Goal: Task Accomplishment & Management: Manage account settings

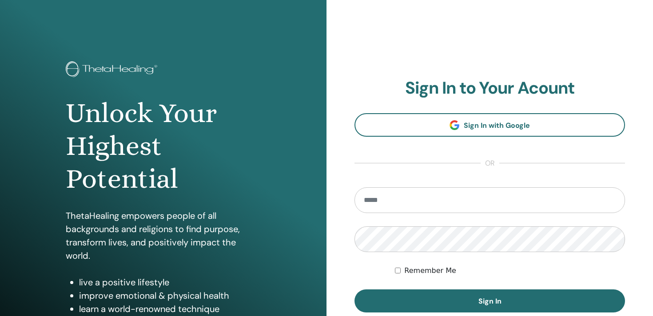
click at [431, 199] on input "email" at bounding box center [490, 200] width 271 height 26
type input "**********"
click at [355, 290] on button "Sign In" at bounding box center [490, 301] width 271 height 23
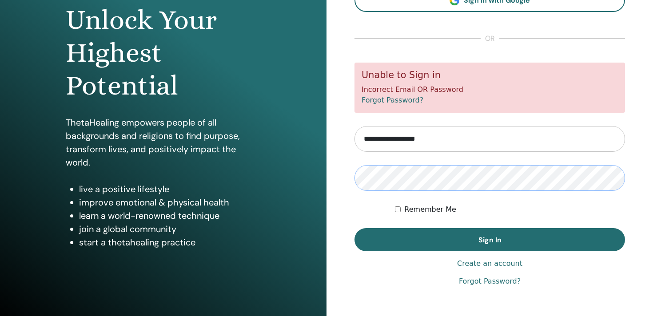
scroll to position [110, 0]
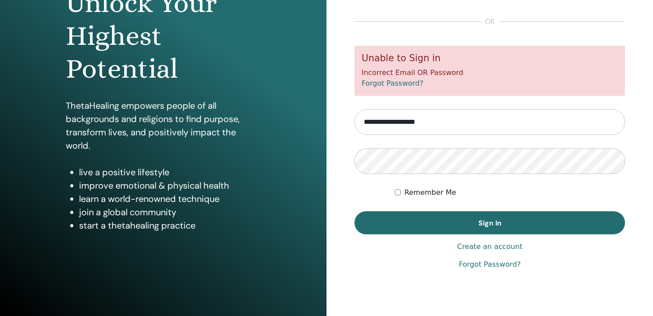
click at [498, 258] on div "**********" at bounding box center [490, 103] width 271 height 334
click at [495, 266] on link "Forgot Password?" at bounding box center [490, 264] width 62 height 11
click at [375, 193] on form "**********" at bounding box center [490, 140] width 271 height 189
click at [401, 189] on div "Remember Me" at bounding box center [510, 192] width 230 height 11
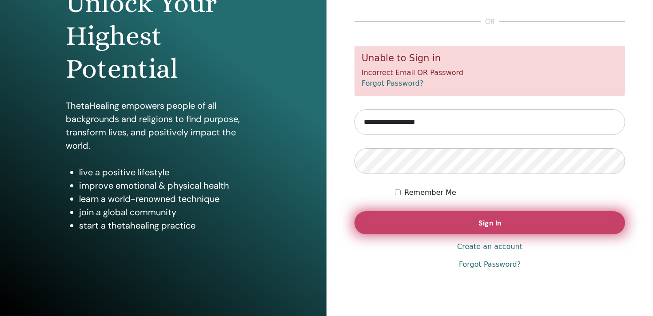
click at [402, 217] on button "Sign In" at bounding box center [490, 222] width 271 height 23
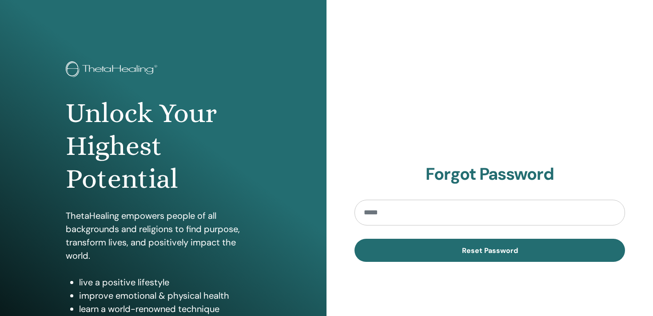
click at [408, 213] on input "email" at bounding box center [490, 213] width 271 height 26
type input "**********"
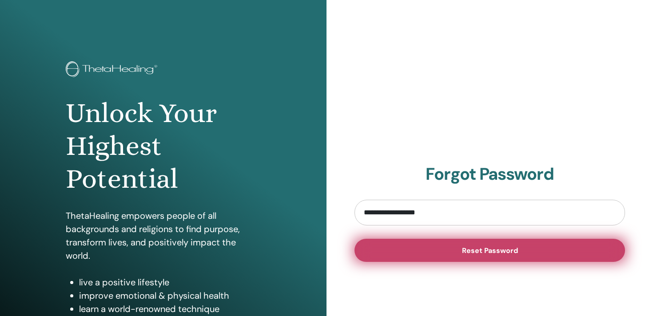
click at [424, 254] on button "Reset Password" at bounding box center [490, 250] width 271 height 23
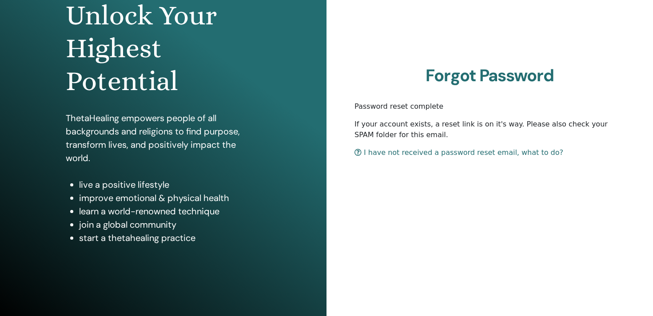
scroll to position [100, 0]
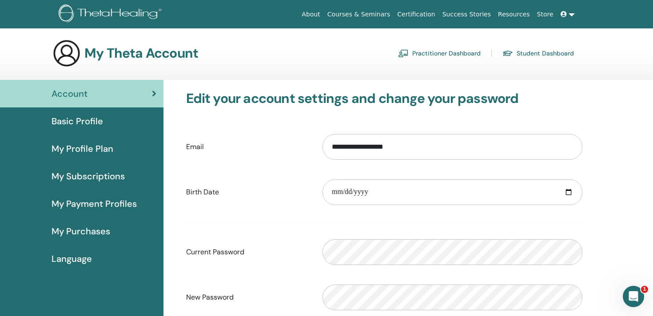
click at [424, 52] on link "Practitioner Dashboard" at bounding box center [439, 53] width 83 height 14
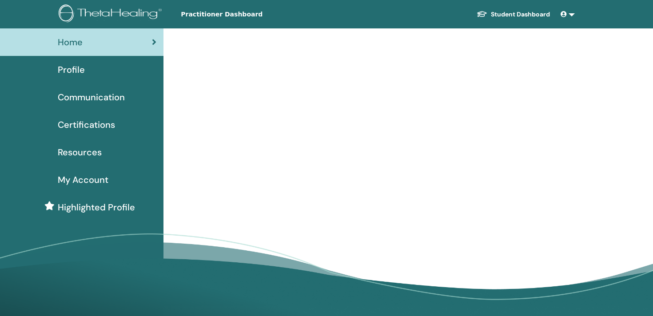
click at [116, 148] on div "Resources" at bounding box center [81, 152] width 149 height 13
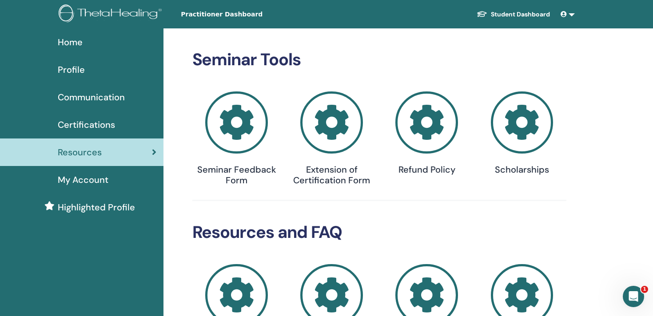
click at [122, 124] on div "Certifications" at bounding box center [81, 124] width 149 height 13
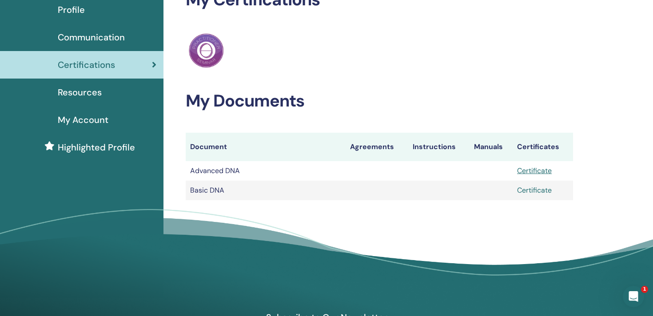
click at [532, 191] on link "Certificate" at bounding box center [534, 190] width 35 height 9
click at [542, 192] on link "Certificate" at bounding box center [534, 190] width 35 height 9
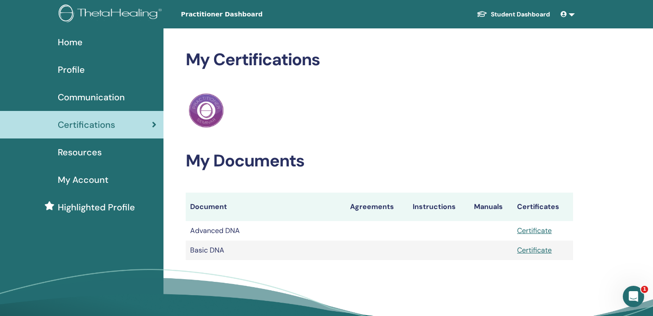
click at [120, 157] on div "Resources" at bounding box center [81, 152] width 149 height 13
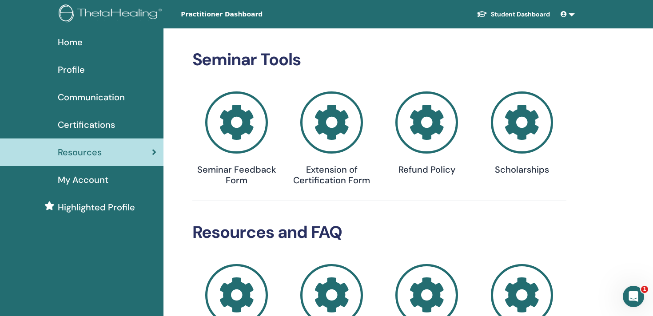
click at [120, 207] on span "Highlighted Profile" at bounding box center [96, 207] width 77 height 13
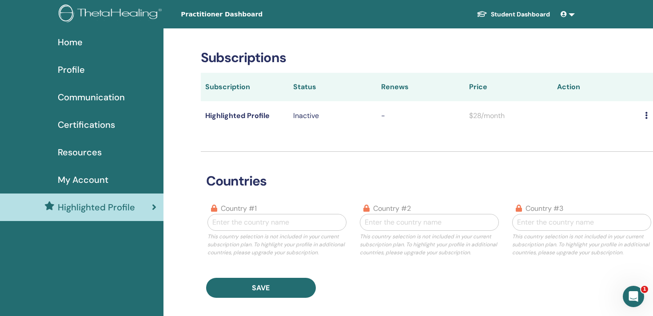
click at [111, 188] on link "My Account" at bounding box center [82, 180] width 164 height 28
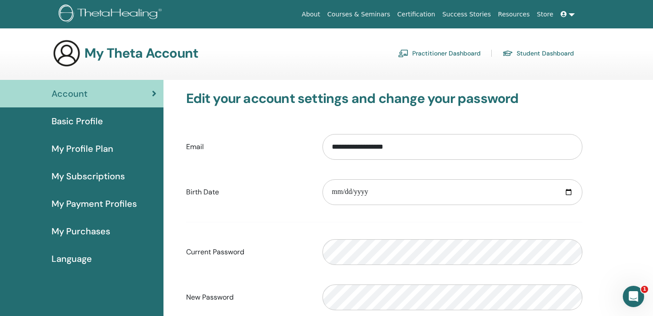
click at [105, 127] on div "Basic Profile" at bounding box center [81, 121] width 149 height 13
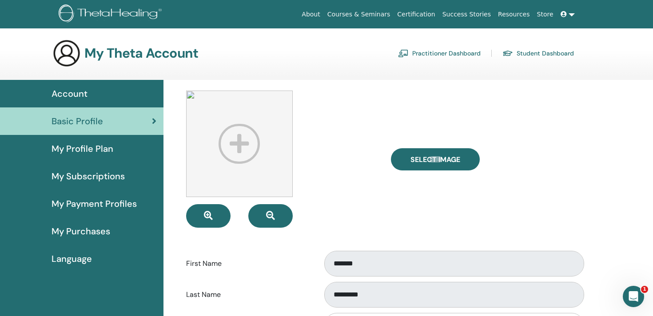
click at [94, 154] on span "My Profile Plan" at bounding box center [83, 148] width 62 height 13
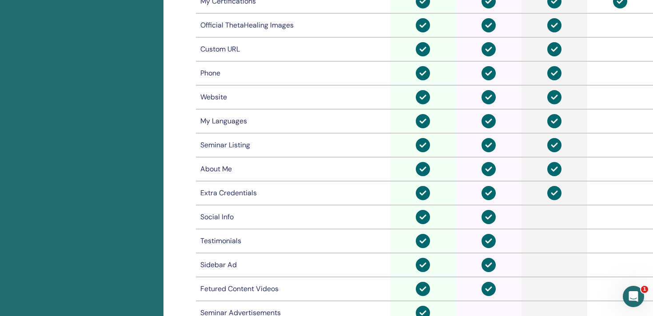
scroll to position [510, 0]
